Goal: Navigation & Orientation: Find specific page/section

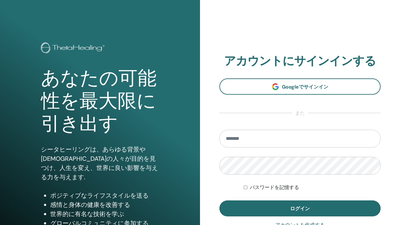
type input "**********"
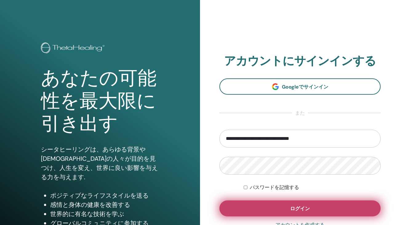
click at [276, 205] on button "ログイン" at bounding box center [300, 209] width 161 height 16
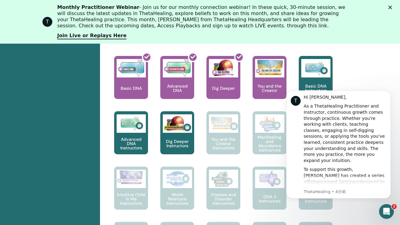
scroll to position [303, 0]
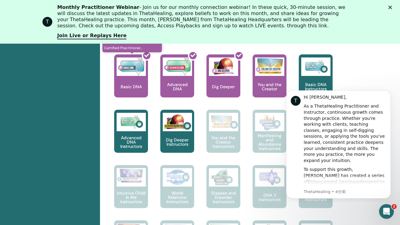
click at [137, 79] on div at bounding box center [135, 78] width 34 height 55
click at [133, 74] on div at bounding box center [135, 78] width 34 height 55
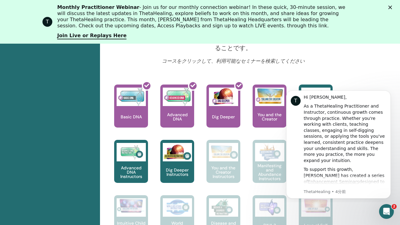
scroll to position [285, 0]
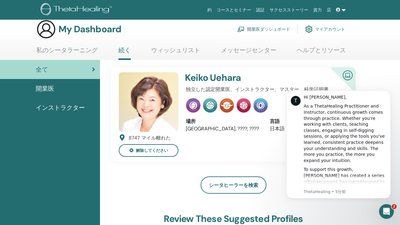
scroll to position [6, 0]
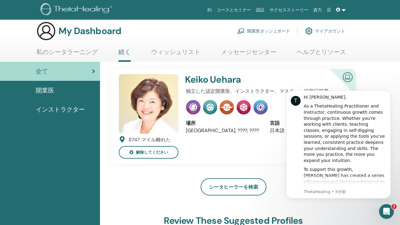
click at [65, 52] on link "私のシータラーニング" at bounding box center [67, 54] width 62 height 12
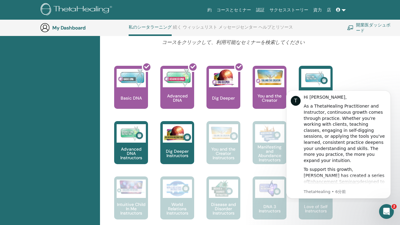
scroll to position [246, 0]
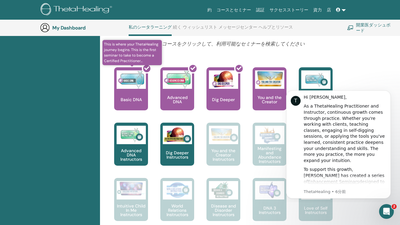
click at [142, 92] on div at bounding box center [135, 91] width 34 height 55
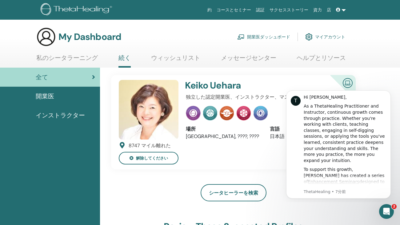
click at [187, 59] on link "ウィッシュリスト" at bounding box center [175, 60] width 49 height 12
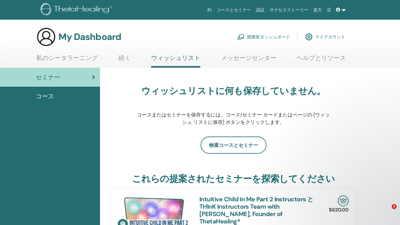
click at [77, 75] on div "セミナー" at bounding box center [50, 77] width 90 height 9
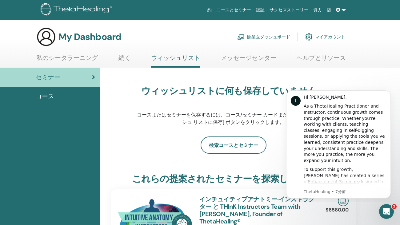
click at [87, 59] on link "私のシータラーニング" at bounding box center [67, 60] width 62 height 12
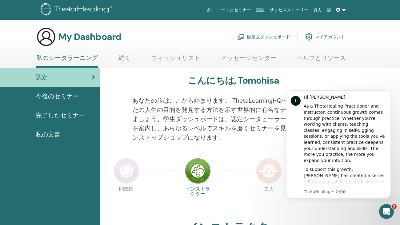
click at [78, 114] on span "完了したセミナー" at bounding box center [60, 115] width 49 height 9
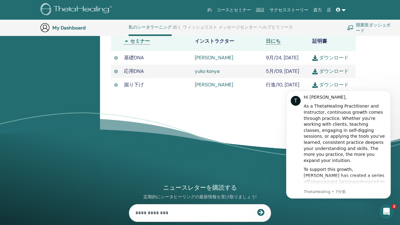
scroll to position [208, 0]
